Goal: Transaction & Acquisition: Purchase product/service

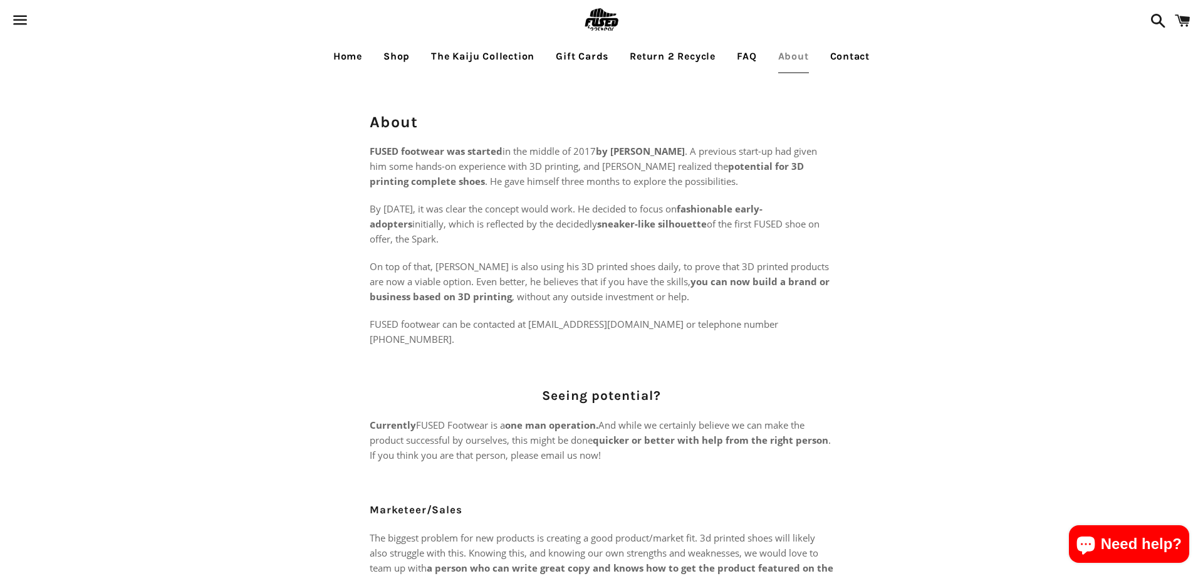
click at [352, 60] on link "Home" at bounding box center [348, 56] width 48 height 31
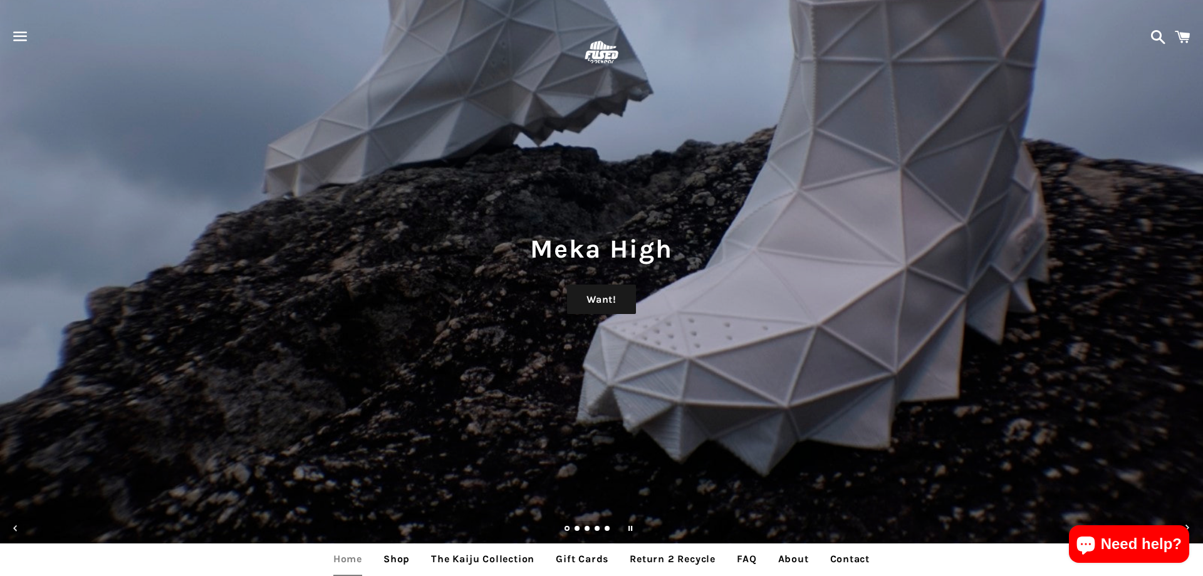
scroll to position [64, 0]
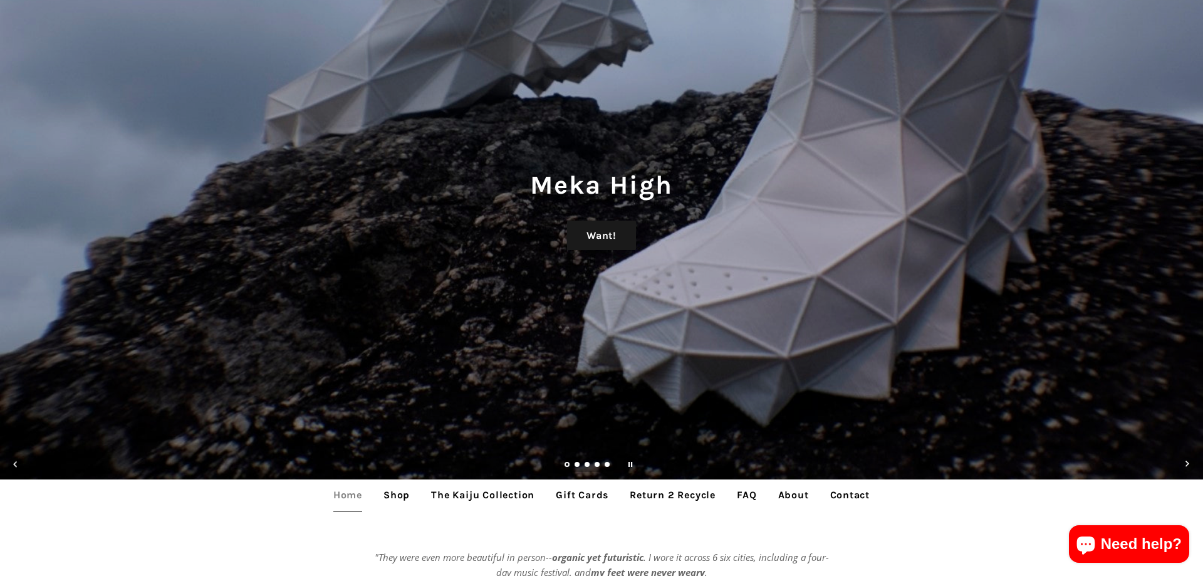
click at [367, 501] on link "Home" at bounding box center [348, 494] width 48 height 31
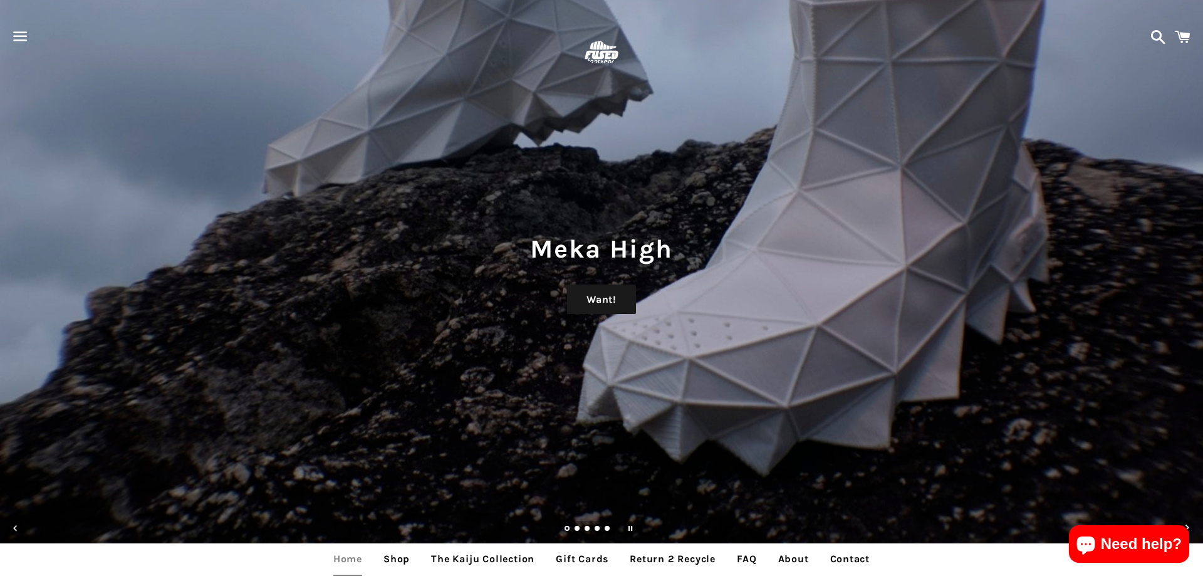
click at [391, 561] on link "Shop" at bounding box center [396, 558] width 45 height 31
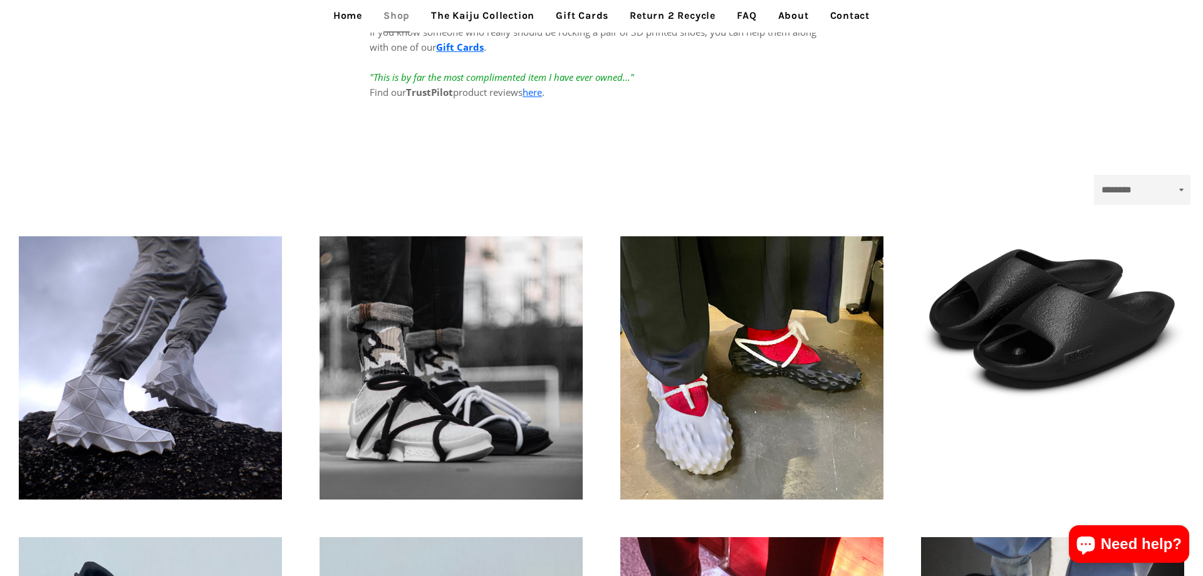
scroll to position [320, 0]
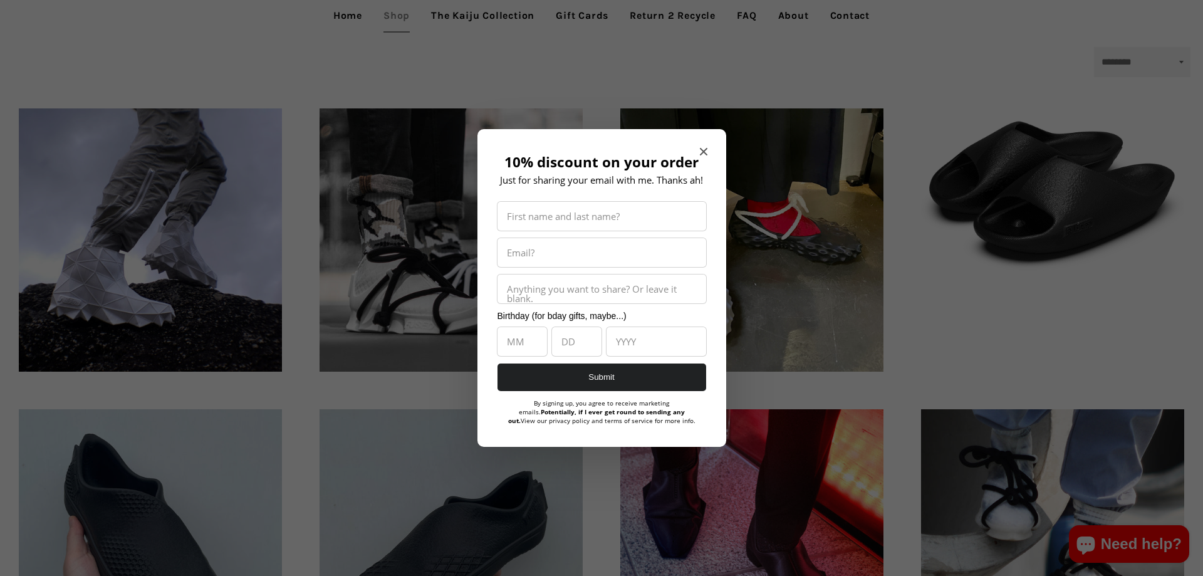
click at [700, 154] on icon "Close modal" at bounding box center [703, 152] width 8 height 8
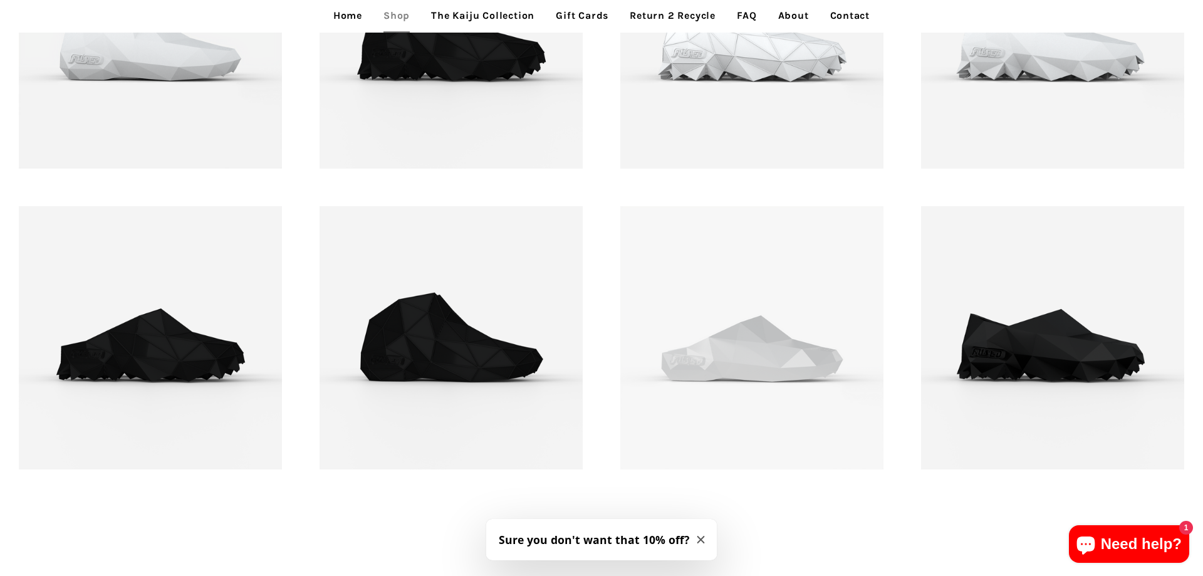
scroll to position [1790, 0]
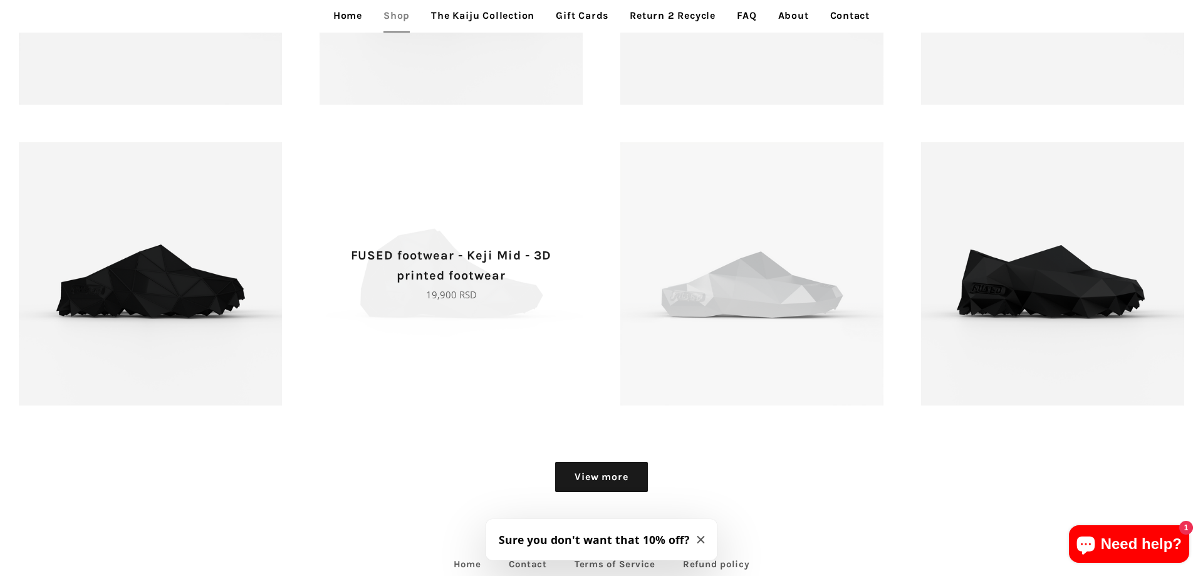
click at [431, 226] on span "FUSED footwear - Keji Mid - 3D printed footwear Regular price 19,900 RSD" at bounding box center [451, 273] width 263 height 263
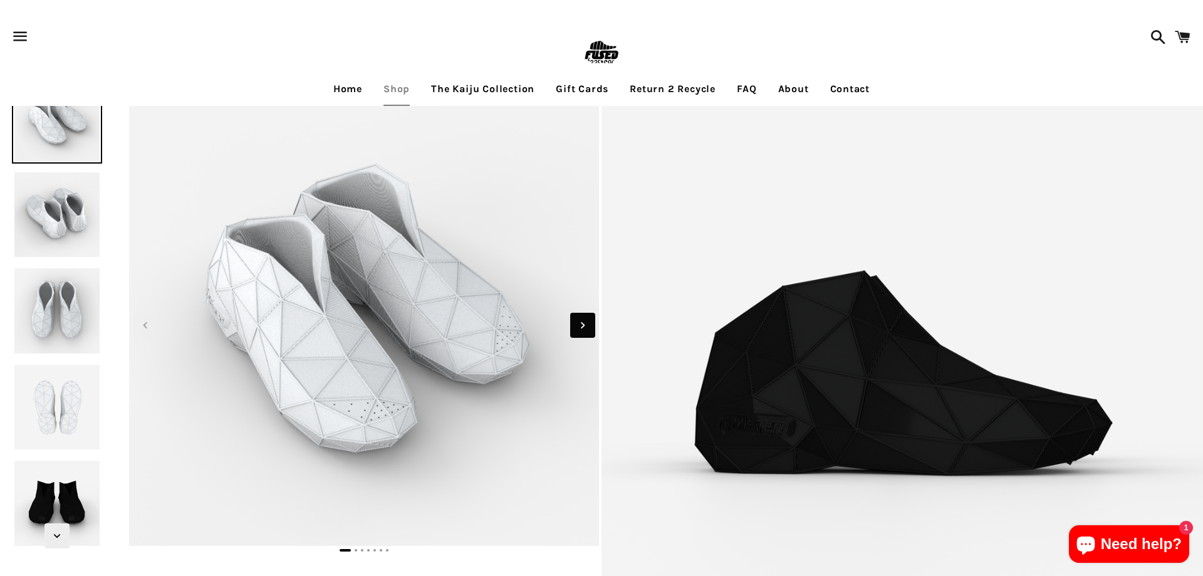
click at [581, 325] on icon "Next slide" at bounding box center [583, 325] width 14 height 14
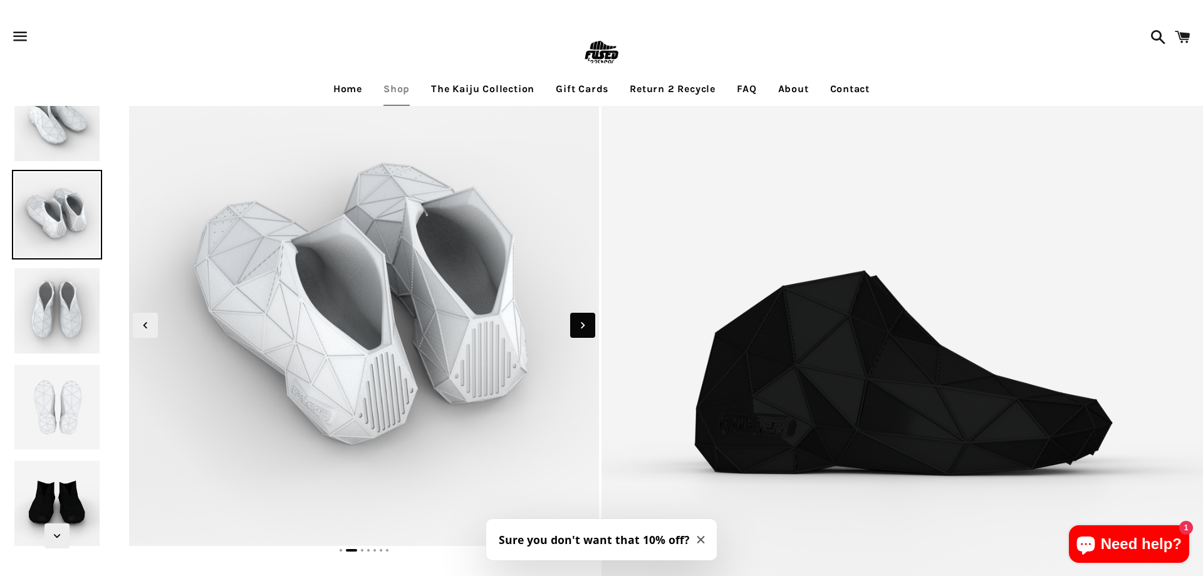
click at [581, 325] on icon "Next slide" at bounding box center [583, 325] width 14 height 14
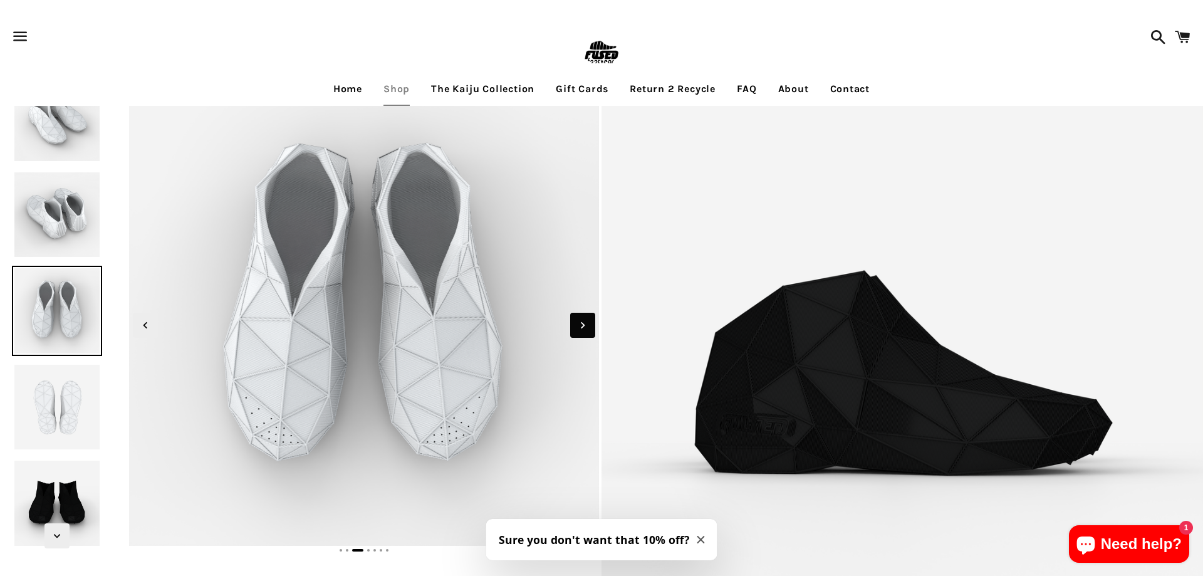
click at [581, 325] on icon "Next slide" at bounding box center [583, 325] width 14 height 14
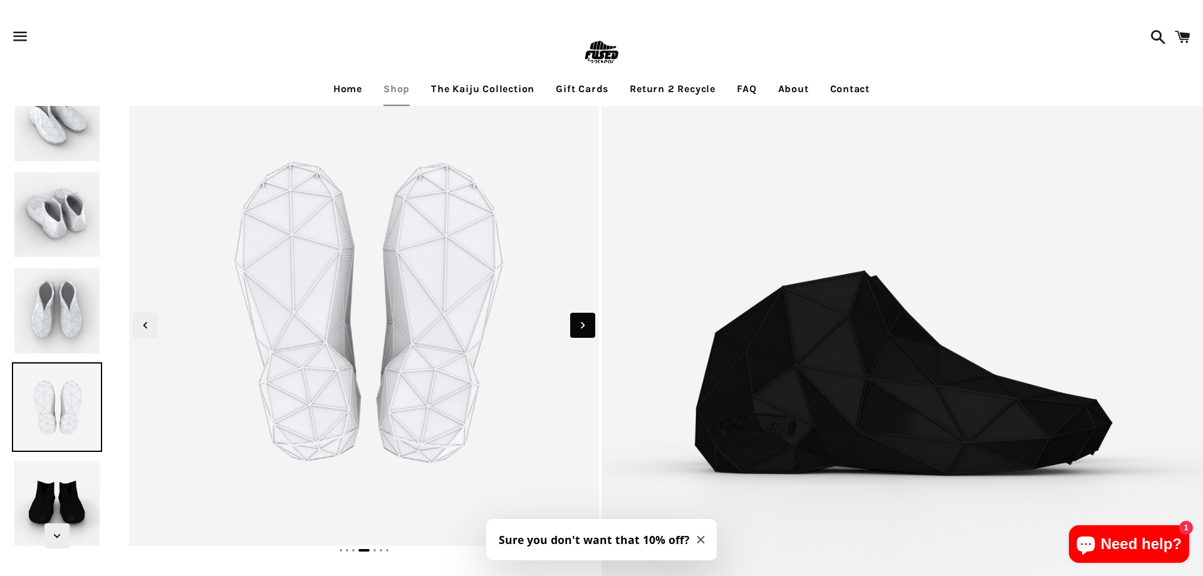
click at [581, 325] on icon "Next slide" at bounding box center [583, 325] width 14 height 14
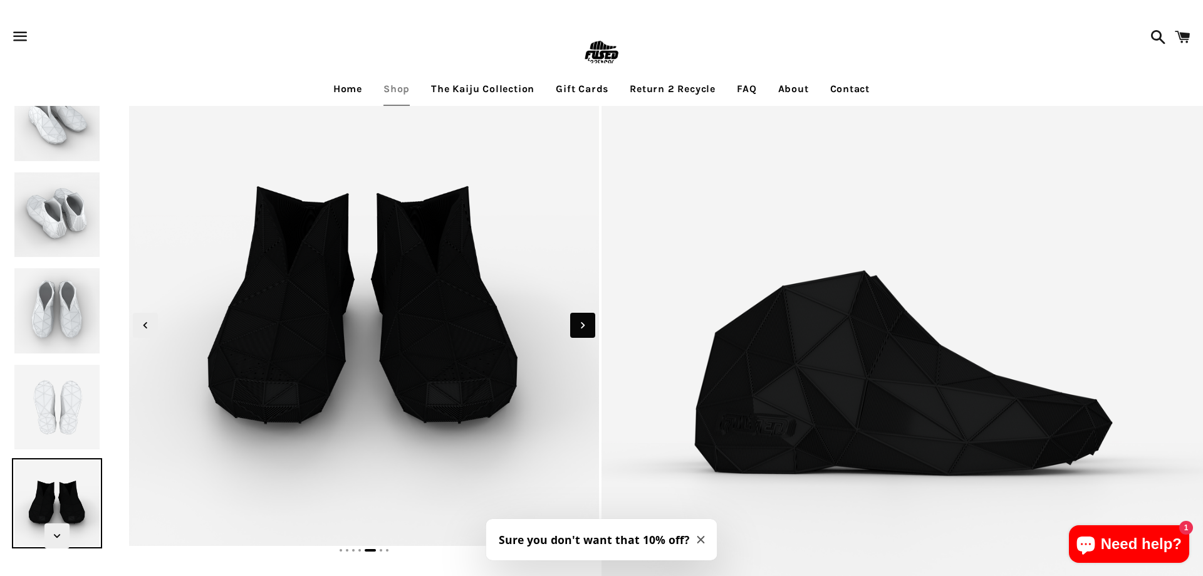
click at [581, 325] on icon "Next slide" at bounding box center [583, 325] width 14 height 14
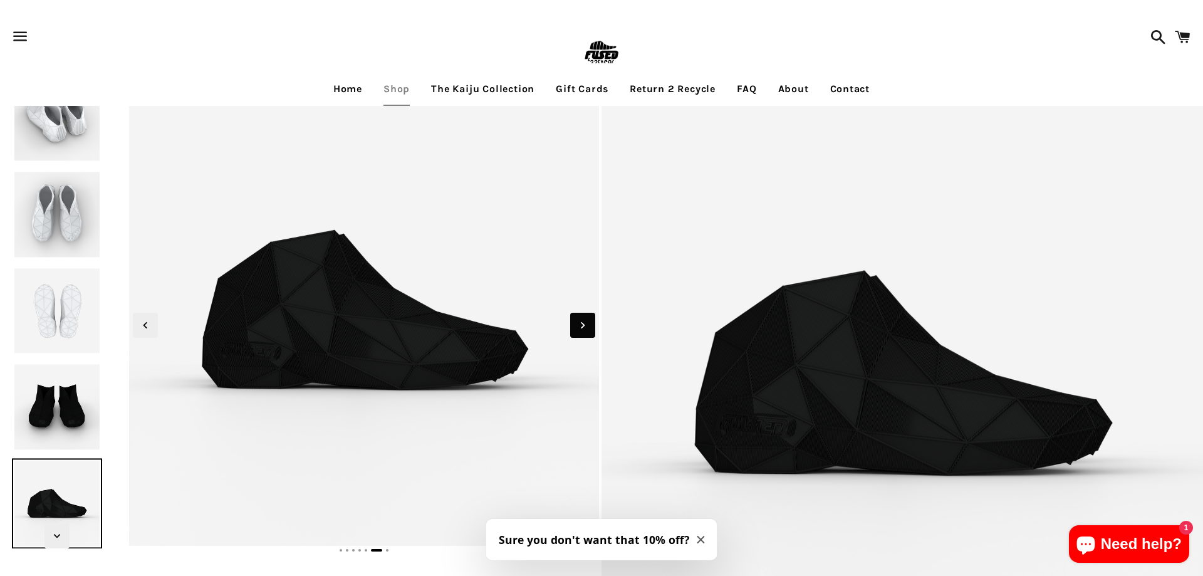
click at [581, 325] on icon "Next slide" at bounding box center [583, 325] width 14 height 14
